Goal: Navigation & Orientation: Find specific page/section

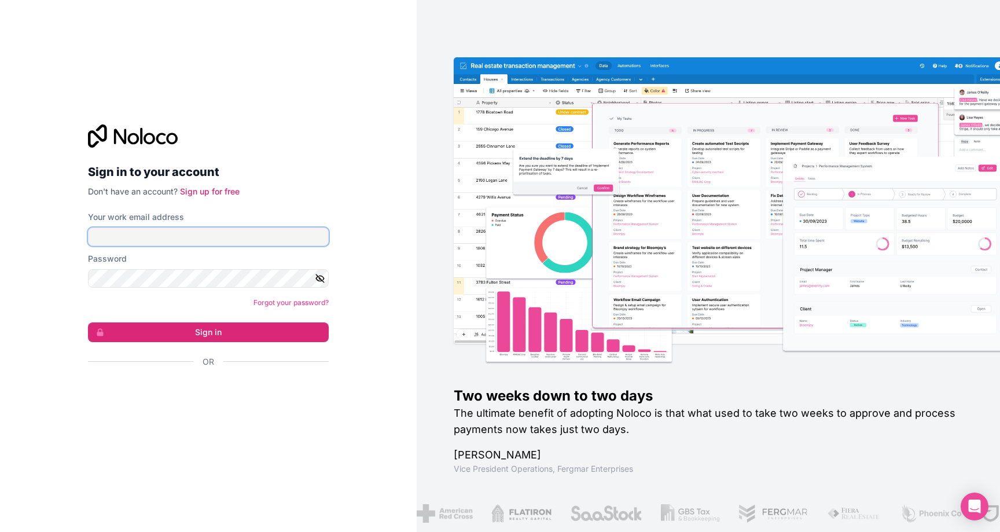
type input "**********"
click at [239, 321] on form "**********" at bounding box center [208, 309] width 241 height 197
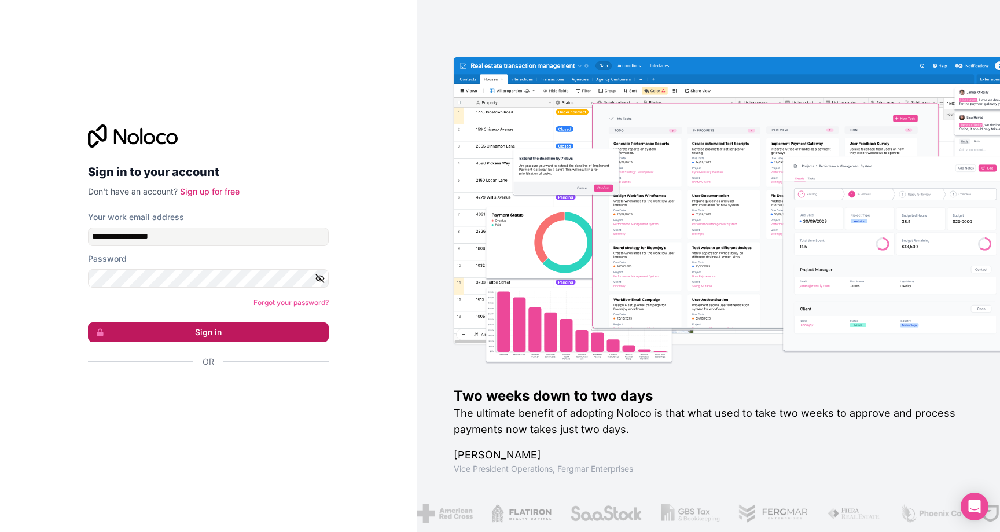
click at [237, 326] on button "Sign in" at bounding box center [208, 332] width 241 height 20
click at [311, 339] on button "Sign in" at bounding box center [208, 332] width 241 height 20
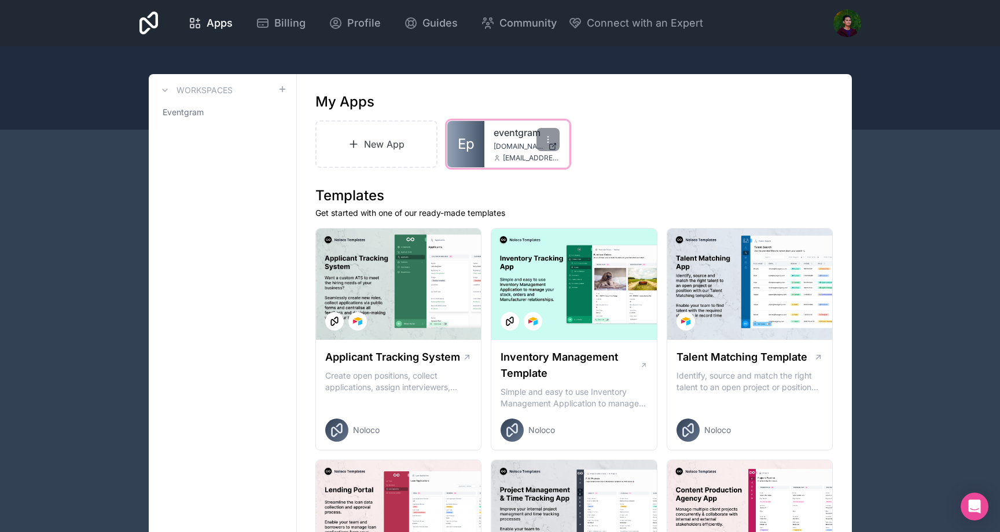
click at [521, 137] on link "eventgram" at bounding box center [527, 133] width 66 height 14
click at [548, 142] on icon at bounding box center [548, 142] width 1 height 1
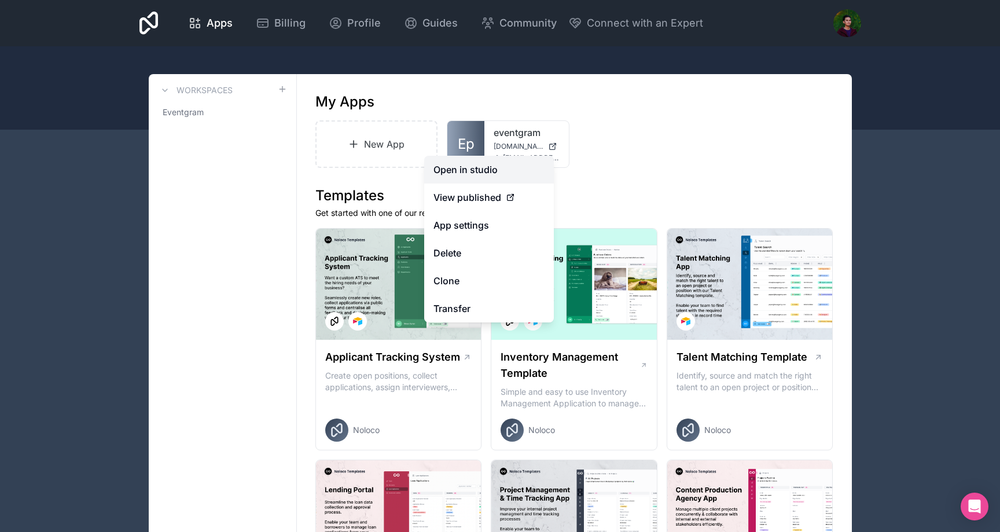
click at [494, 163] on link "Open in studio" at bounding box center [489, 170] width 130 height 28
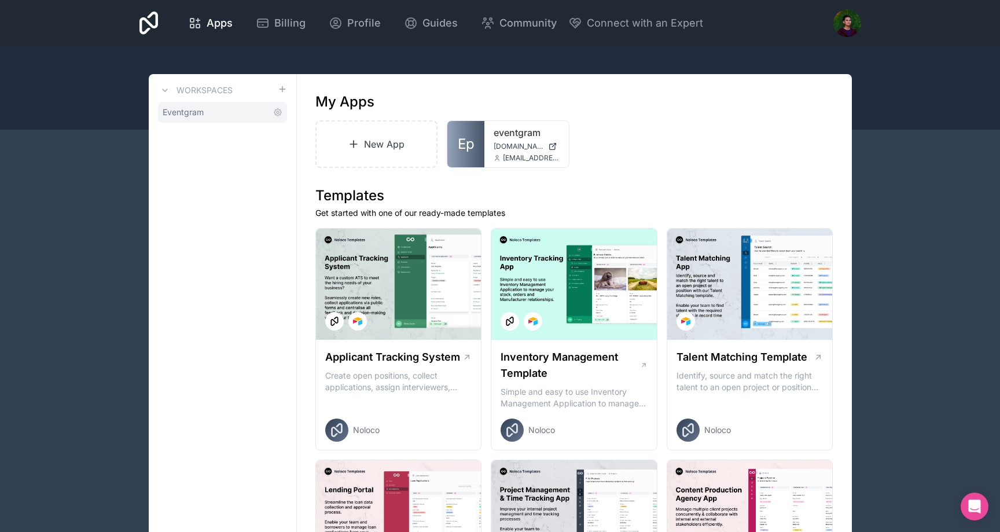
click at [207, 107] on link "Eventgram" at bounding box center [222, 112] width 129 height 21
click at [281, 116] on icon at bounding box center [277, 112] width 9 height 9
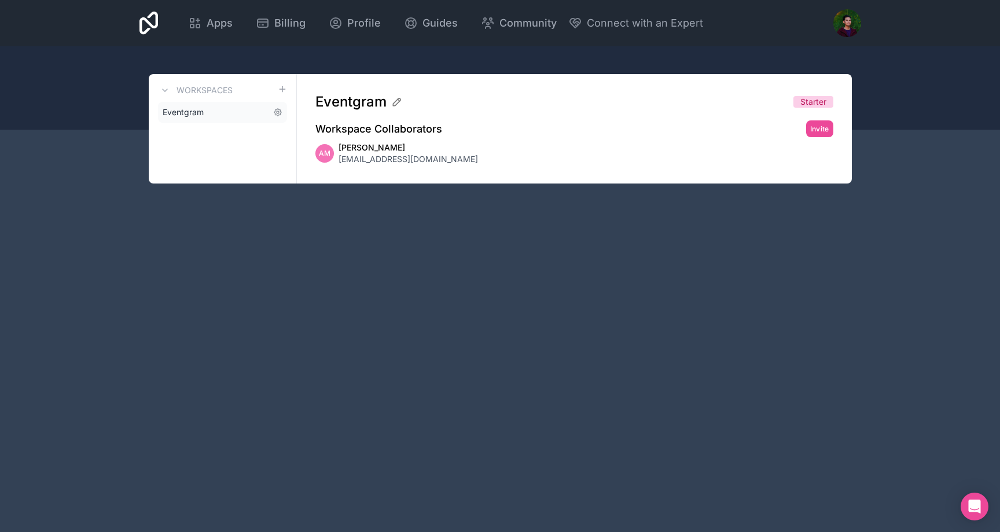
click at [208, 112] on link "Eventgram" at bounding box center [222, 112] width 129 height 21
click at [203, 108] on link "Eventgram" at bounding box center [222, 112] width 129 height 21
click at [281, 28] on span "Billing" at bounding box center [289, 23] width 31 height 16
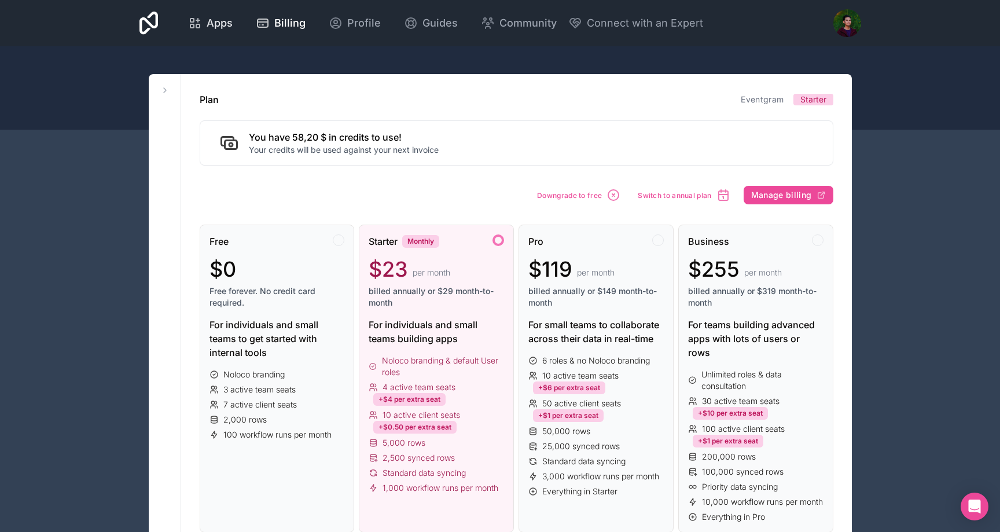
click at [229, 28] on span "Apps" at bounding box center [220, 23] width 26 height 16
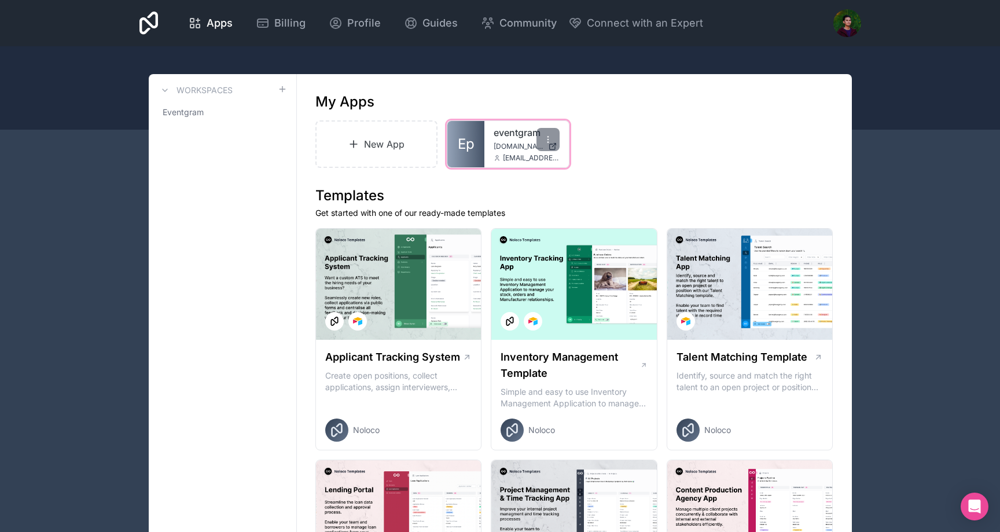
click at [505, 141] on div "eventgram eventgram.noloco.co hello@eventgram.app" at bounding box center [527, 144] width 85 height 46
click at [505, 148] on span "[DOMAIN_NAME]" at bounding box center [519, 146] width 50 height 9
click at [544, 142] on icon at bounding box center [548, 139] width 9 height 9
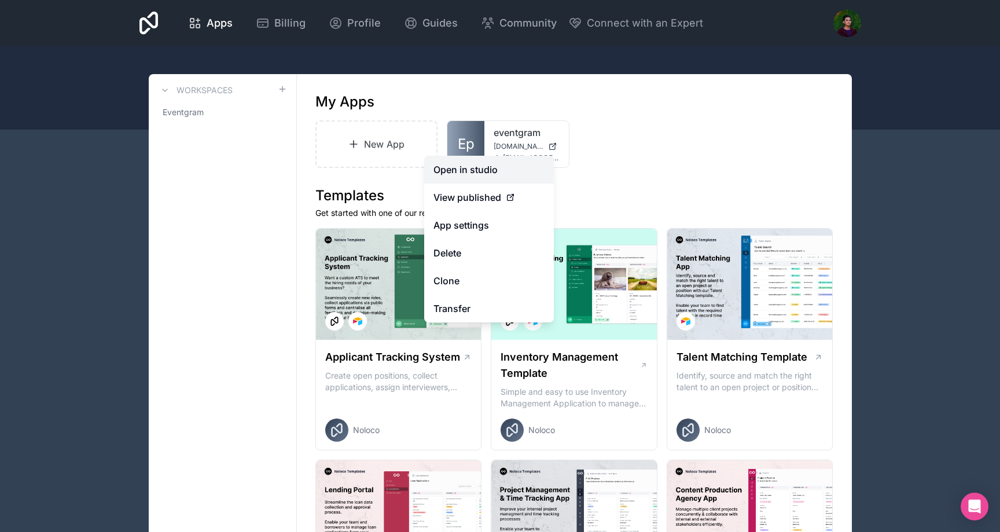
click at [529, 164] on link "Open in studio" at bounding box center [489, 170] width 130 height 28
